Goal: Book appointment/travel/reservation

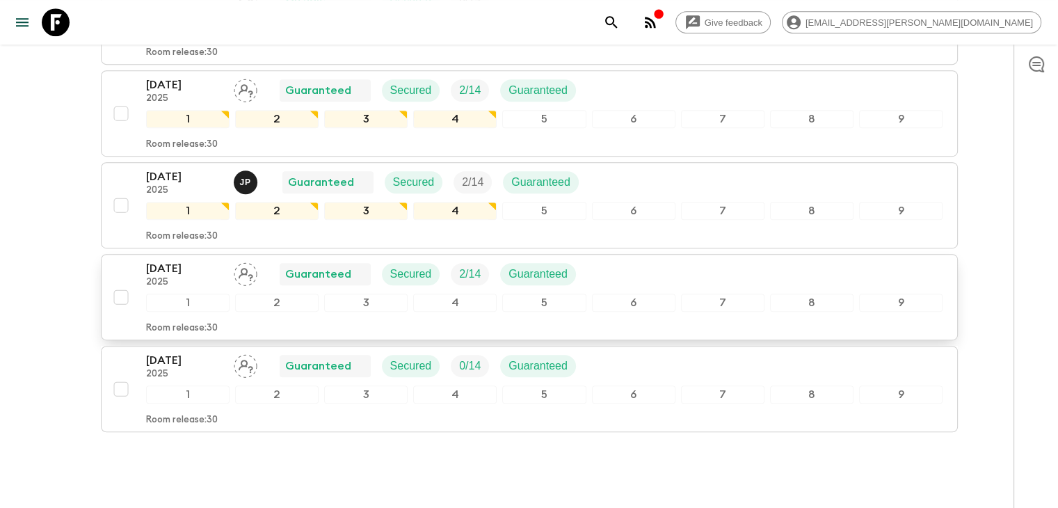
scroll to position [752, 0]
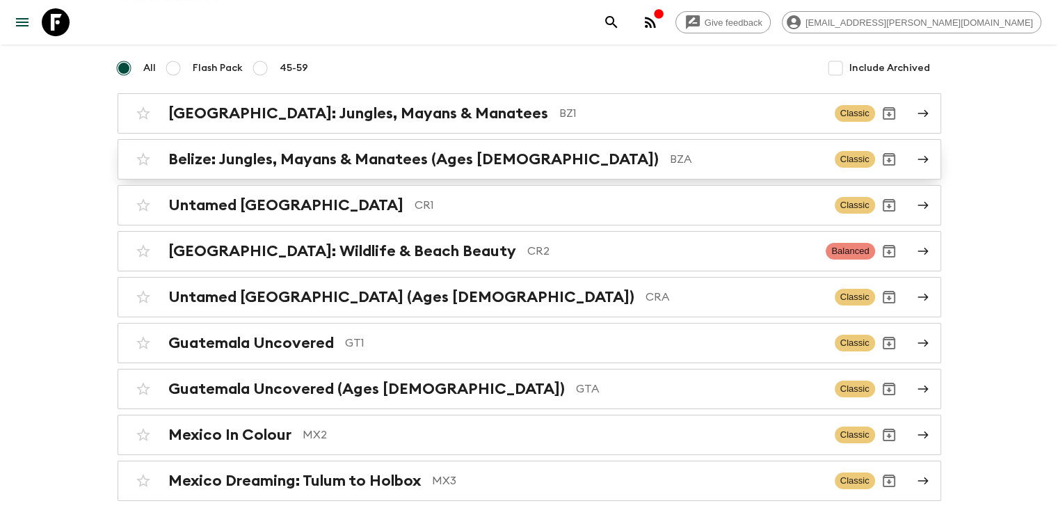
scroll to position [139, 0]
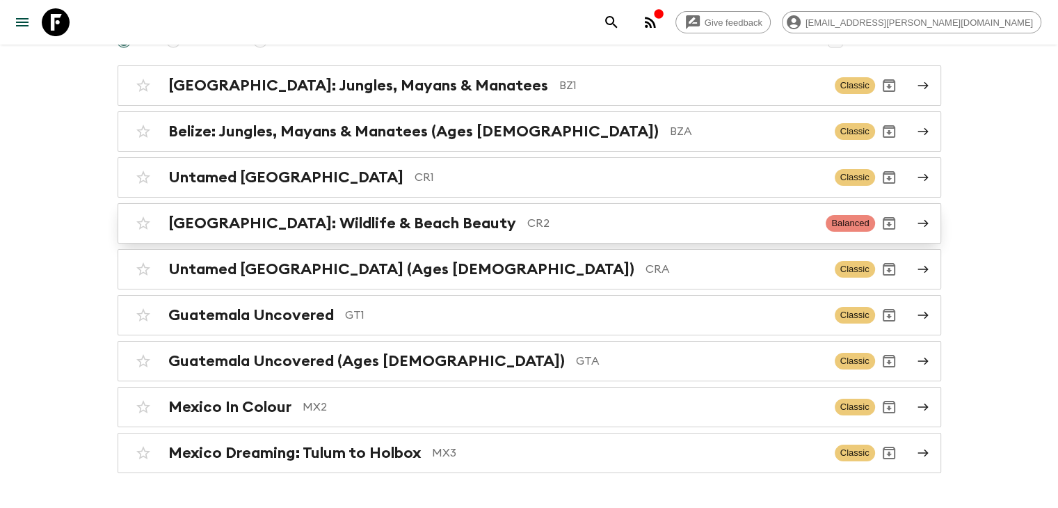
click at [389, 229] on h2 "[GEOGRAPHIC_DATA]: Wildlife & Beach Beauty" at bounding box center [342, 223] width 348 height 18
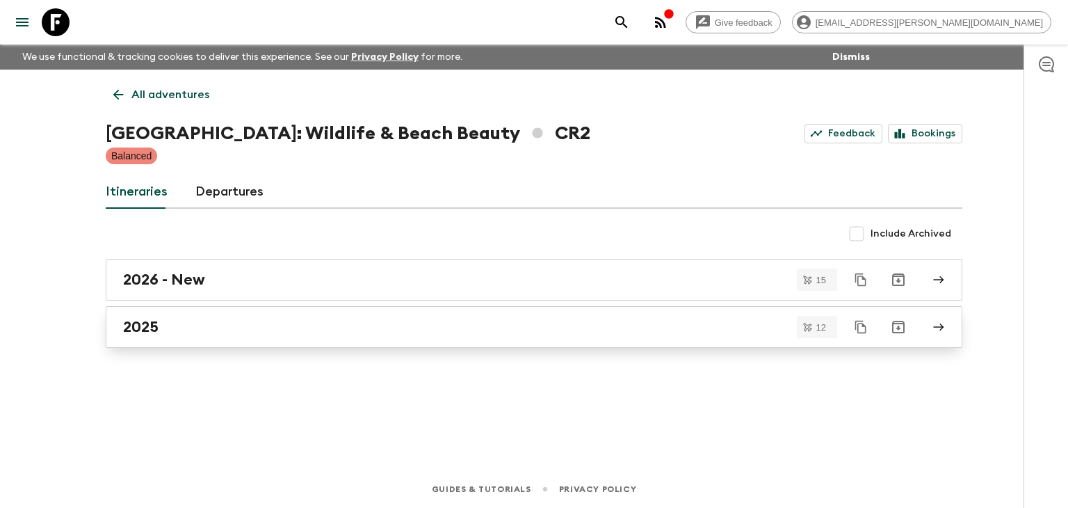
click at [170, 327] on div "2025" at bounding box center [521, 327] width 796 height 18
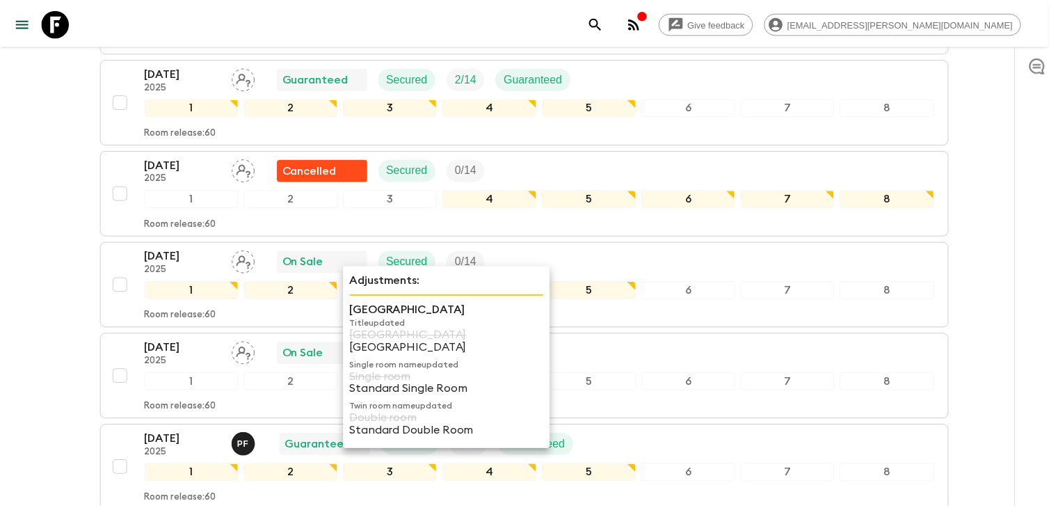
scroll to position [879, 0]
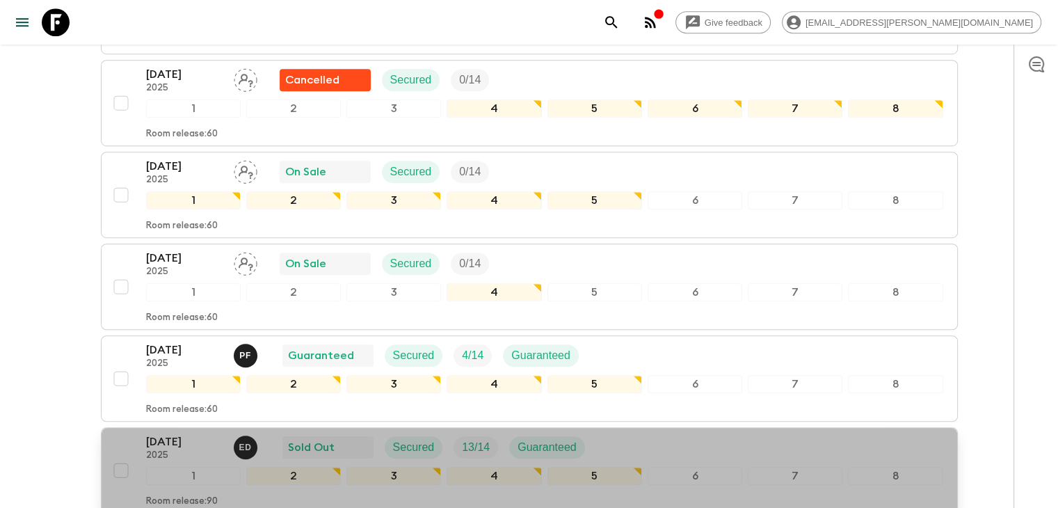
click at [167, 437] on p "[DATE]" at bounding box center [184, 441] width 77 height 17
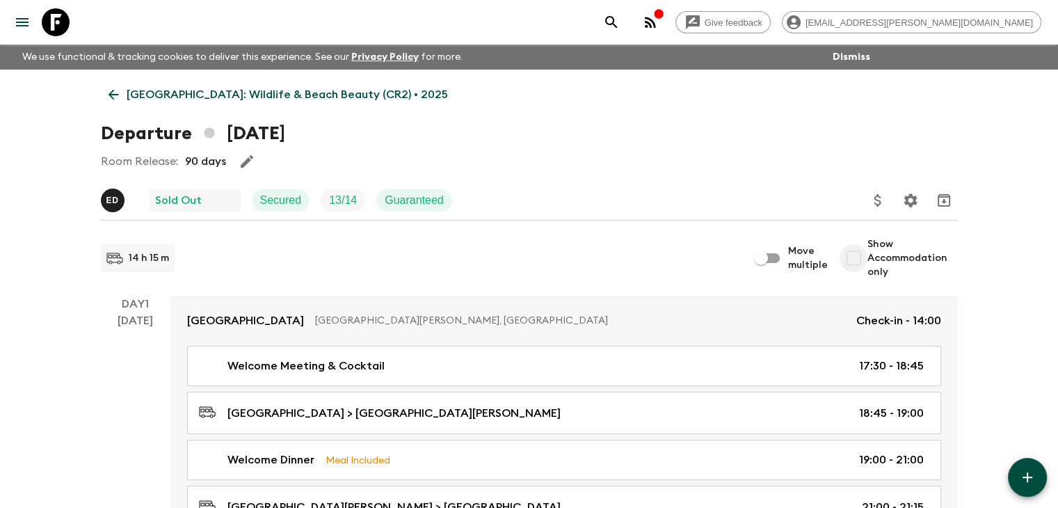
click at [860, 257] on input "Show Accommodation only" at bounding box center [853, 258] width 28 height 28
checkbox input "true"
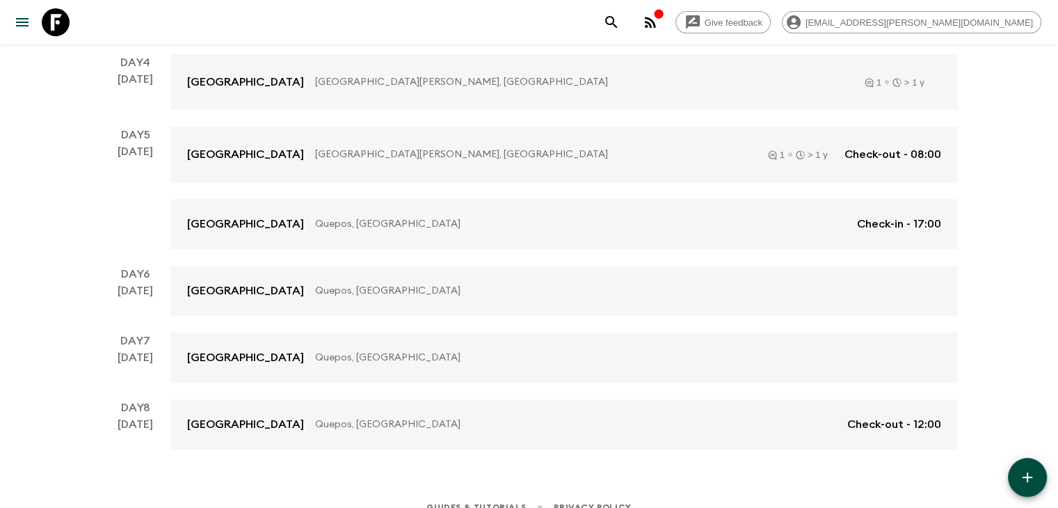
scroll to position [538, 0]
